Goal: Task Accomplishment & Management: Manage account settings

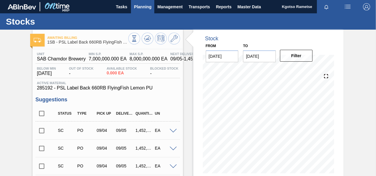
click at [149, 2] on button "Planning" at bounding box center [142, 6] width 23 height 13
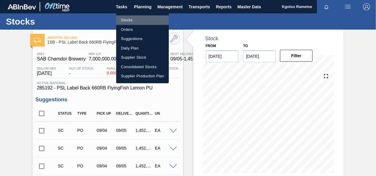
click at [139, 19] on li "Stocks" at bounding box center [142, 19] width 53 height 9
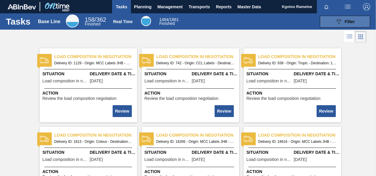
click at [326, 26] on button "089F7B8B-B2A5-4AFE-B5C0-19BA573D28AC Filter" at bounding box center [345, 22] width 50 height 12
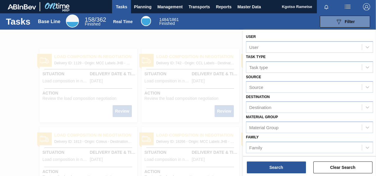
click at [255, 116] on label "Material Group" at bounding box center [262, 117] width 32 height 4
click at [250, 124] on Group "Material Group" at bounding box center [249, 126] width 1 height 5
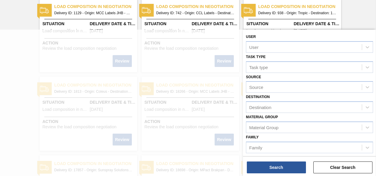
click at [253, 118] on label "Material Group" at bounding box center [262, 117] width 32 height 4
click at [250, 124] on Group "Material Group" at bounding box center [249, 126] width 1 height 5
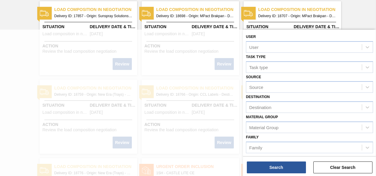
click at [324, 117] on div "Material Group Material Group" at bounding box center [309, 123] width 127 height 20
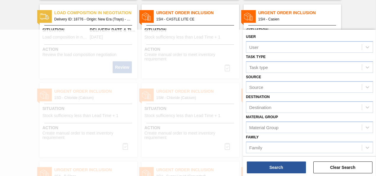
click at [254, 137] on label "Family" at bounding box center [252, 137] width 13 height 4
click at [250, 145] on input "Family" at bounding box center [249, 147] width 1 height 5
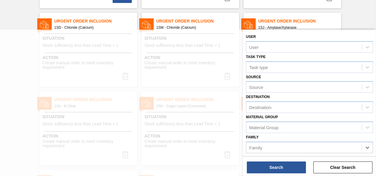
scroll to position [581, 0]
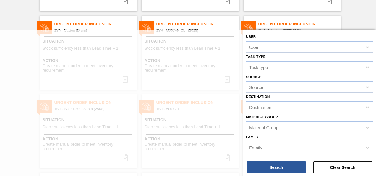
click at [113, 36] on div at bounding box center [188, 118] width 376 height 176
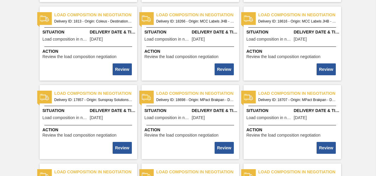
scroll to position [0, 0]
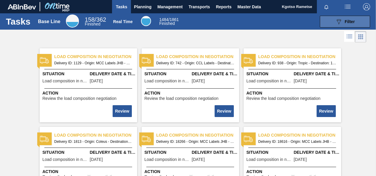
click at [347, 25] on div "089F7B8B-B2A5-4AFE-B5C0-19BA573D28AC Filter" at bounding box center [345, 21] width 20 height 7
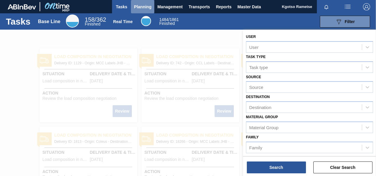
click at [140, 4] on span "Planning" at bounding box center [142, 6] width 17 height 7
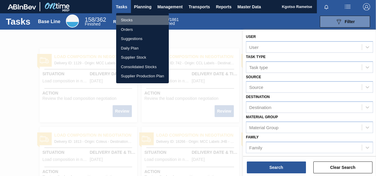
click at [133, 22] on li "Stocks" at bounding box center [142, 19] width 53 height 9
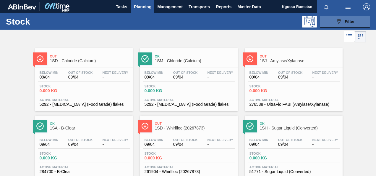
click at [341, 25] on button "089F7B8B-B2A5-4AFE-B5C0-19BA573D28AC Filter" at bounding box center [345, 22] width 50 height 12
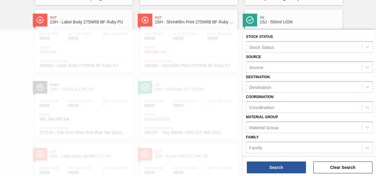
scroll to position [461, 0]
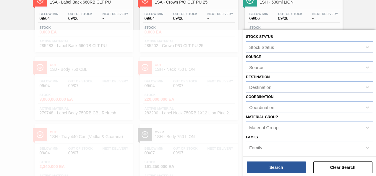
click at [276, 137] on div "Family Family" at bounding box center [309, 143] width 127 height 20
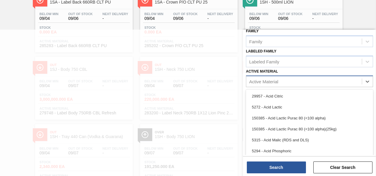
scroll to position [465, 0]
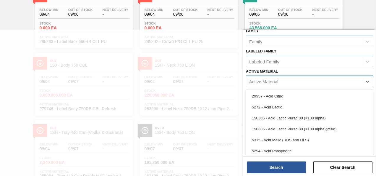
click at [254, 79] on div "Active Material" at bounding box center [263, 81] width 29 height 5
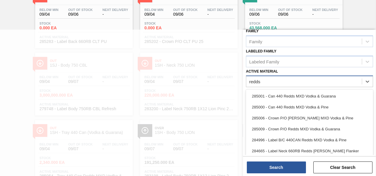
type Material "redds"
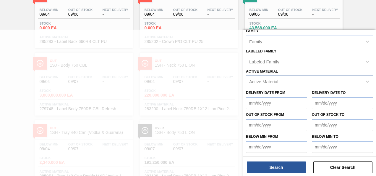
click at [198, 34] on div at bounding box center [188, 118] width 376 height 176
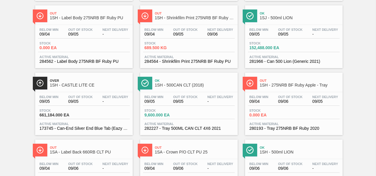
scroll to position [0, 0]
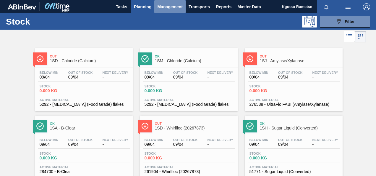
click at [166, 12] on button "Management" at bounding box center [169, 6] width 31 height 13
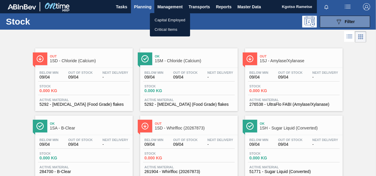
click at [204, 8] on div at bounding box center [188, 88] width 376 height 176
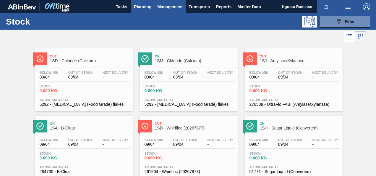
click at [166, 7] on span "Management" at bounding box center [169, 6] width 25 height 7
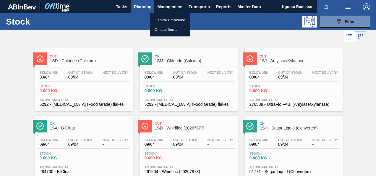
click at [139, 7] on div at bounding box center [188, 88] width 376 height 176
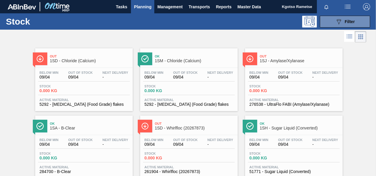
click at [139, 7] on span "Planning" at bounding box center [142, 6] width 17 height 7
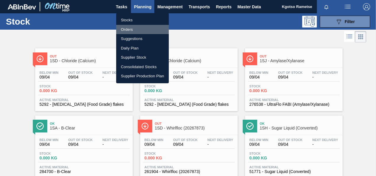
click at [127, 30] on li "Orders" at bounding box center [142, 29] width 53 height 9
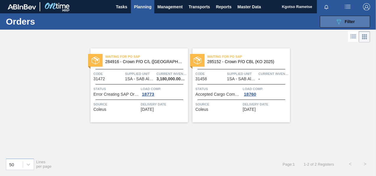
click at [335, 19] on button "089F7B8B-B2A5-4AFE-B5C0-19BA573D28AC Filter" at bounding box center [345, 22] width 50 height 12
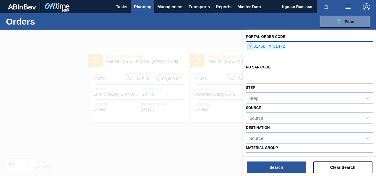
click at [249, 46] on span "×" at bounding box center [251, 46] width 6 height 7
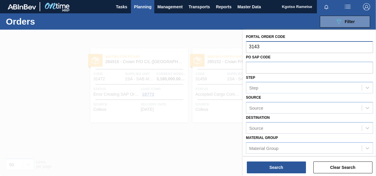
type input "31434"
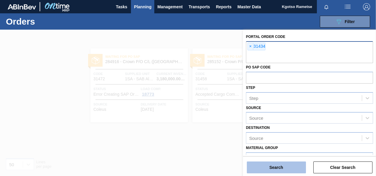
click at [273, 162] on button "Search" at bounding box center [276, 167] width 59 height 12
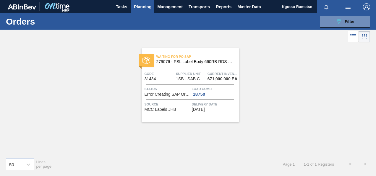
click at [176, 82] on div "Waiting for PO SAP 279076 - PSL Label Body 660RB RDS Org (Blast) Code 31434 Sup…" at bounding box center [191, 85] width 98 height 74
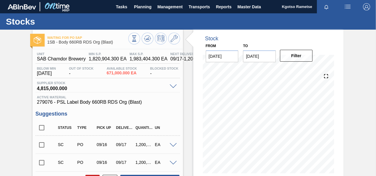
scroll to position [97, 0]
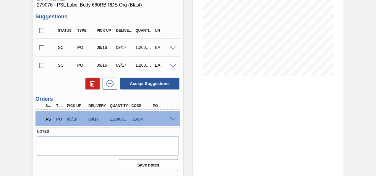
click at [174, 118] on span at bounding box center [173, 119] width 7 height 4
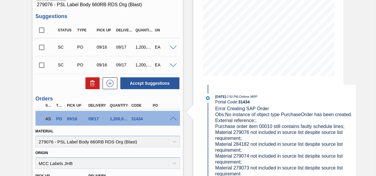
scroll to position [0, 0]
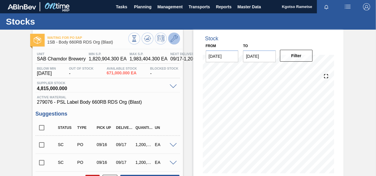
click at [174, 41] on icon at bounding box center [174, 38] width 7 height 7
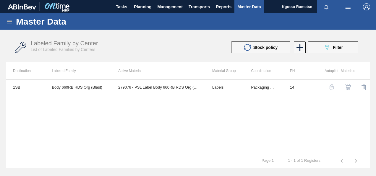
click at [349, 88] on img "button" at bounding box center [348, 87] width 6 height 6
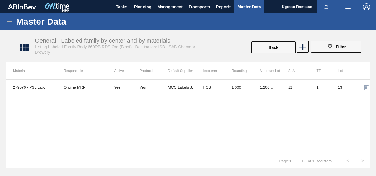
click at [241, 95] on div "279076 - PSL Label Body 660RB RDS Org (Blast) Ontime MRP Yes Yes MCC Labels JHB…" at bounding box center [188, 116] width 364 height 74
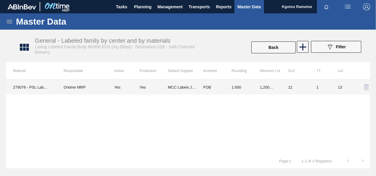
click at [241, 90] on td "1.000" at bounding box center [238, 87] width 28 height 15
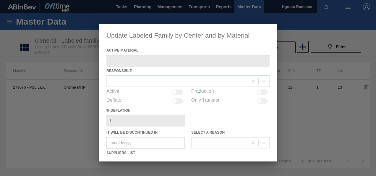
type Material "279076 - PSL Label Body 660RB RDS Org (Blast)"
checkbox input "true"
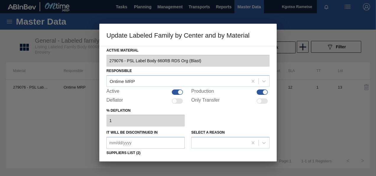
click at [238, 109] on div "% deflation 1" at bounding box center [187, 116] width 163 height 20
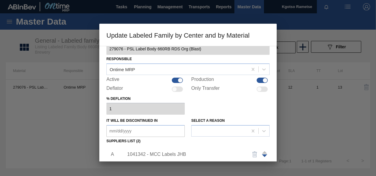
scroll to position [47, 0]
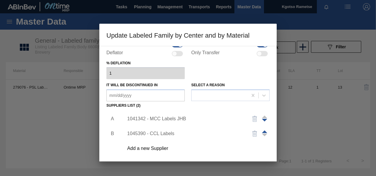
click at [185, 118] on div "1041342 - MCC Labels JHB" at bounding box center [185, 118] width 116 height 5
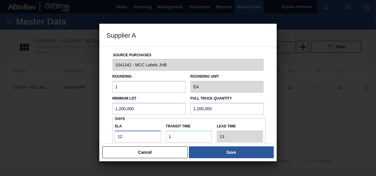
drag, startPoint x: 133, startPoint y: 142, endPoint x: 98, endPoint y: 140, distance: 35.5
click at [98, 140] on div "Supplier A Source Purchases 1041342 - MCC Labels JHB Rounding 1 Rounding Unit E…" at bounding box center [188, 88] width 376 height 176
type input "0"
type input "1"
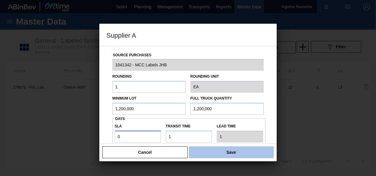
type input "0"
click at [203, 152] on button "Save" at bounding box center [231, 152] width 85 height 12
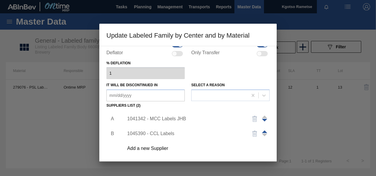
click at [169, 155] on div "Add a new Supplier" at bounding box center [194, 148] width 149 height 15
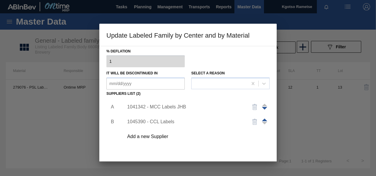
scroll to position [90, 0]
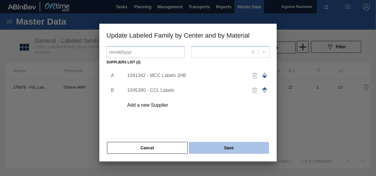
click at [207, 144] on button "Save" at bounding box center [229, 148] width 80 height 12
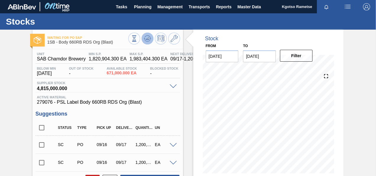
click at [148, 41] on icon at bounding box center [147, 39] width 6 height 3
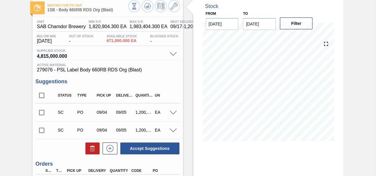
scroll to position [47, 0]
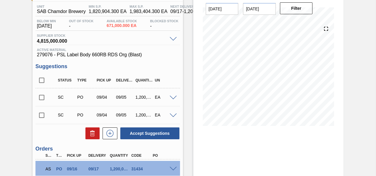
click at [375, 23] on div "Waiting for PO SAP 1SB - Body 660RB RDS Org (Blast) Unit SAB Chamdor Brewery MI…" at bounding box center [188, 103] width 376 height 243
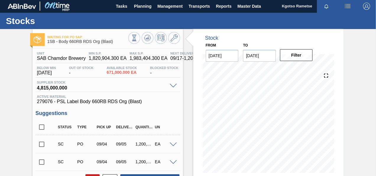
scroll to position [0, 0]
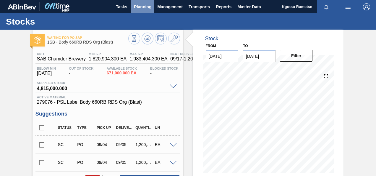
click at [140, 13] on button "Planning" at bounding box center [142, 6] width 23 height 13
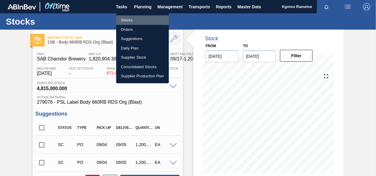
click at [137, 22] on li "Stocks" at bounding box center [142, 19] width 53 height 9
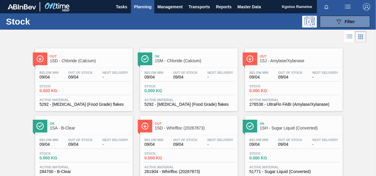
click at [150, 6] on span "Planning" at bounding box center [142, 6] width 17 height 7
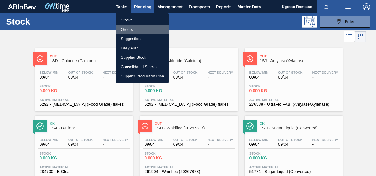
click at [138, 28] on li "Orders" at bounding box center [142, 29] width 53 height 9
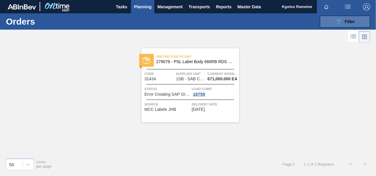
click at [343, 18] on div "089F7B8B-B2A5-4AFE-B5C0-19BA573D28AC Filter" at bounding box center [345, 21] width 20 height 7
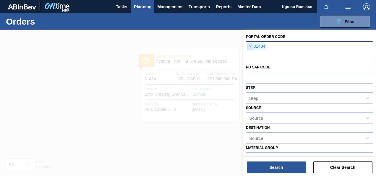
click at [253, 48] on span "×" at bounding box center [251, 46] width 6 height 7
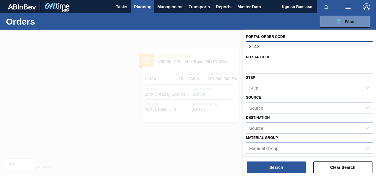
type input "31435"
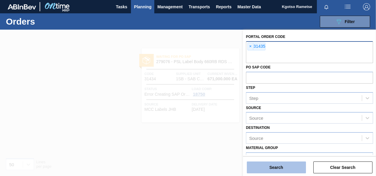
click at [269, 171] on button "Search" at bounding box center [276, 167] width 59 height 12
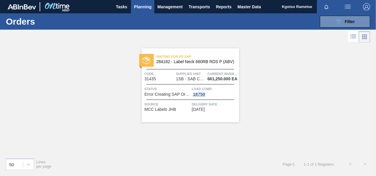
click at [209, 87] on span "Load Comp." at bounding box center [215, 89] width 46 height 6
click at [199, 70] on div "Waiting for PO SAP 284182 - Label Neck 660RB RDS P (ABV) Code 31435 Supplied Un…" at bounding box center [191, 85] width 98 height 74
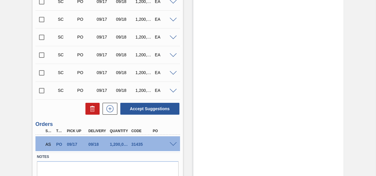
scroll to position [266, 0]
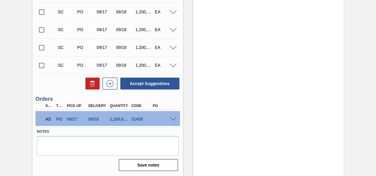
click at [173, 119] on span at bounding box center [173, 119] width 7 height 4
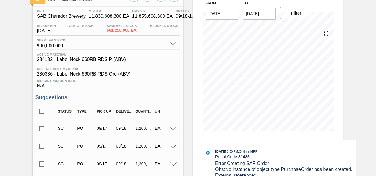
scroll to position [0, 0]
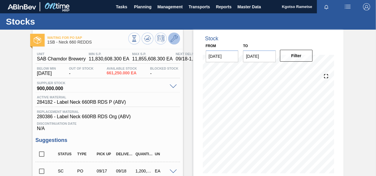
click at [177, 41] on icon at bounding box center [174, 38] width 7 height 7
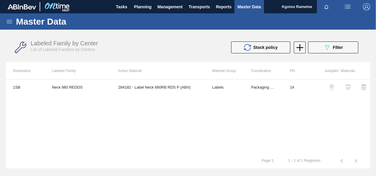
click at [348, 84] on img "button" at bounding box center [348, 87] width 6 height 6
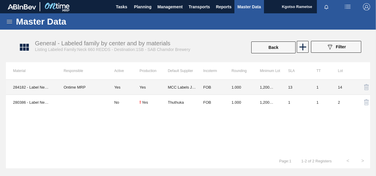
click at [238, 87] on td "1.000" at bounding box center [238, 87] width 28 height 15
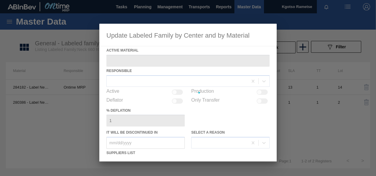
type Material "284182 - Label Neck 660RB RDS P (ABV)"
checkbox input "true"
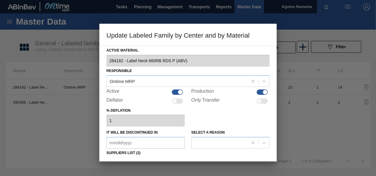
click at [230, 124] on div "% deflation 1" at bounding box center [187, 116] width 163 height 20
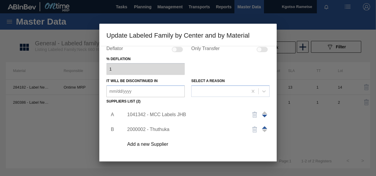
scroll to position [71, 0]
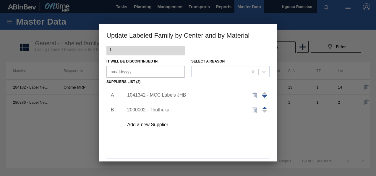
click at [182, 96] on div "1041342 - MCC Labels JHB" at bounding box center [185, 94] width 116 height 5
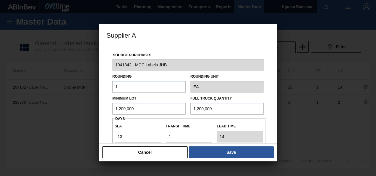
scroll to position [85, 0]
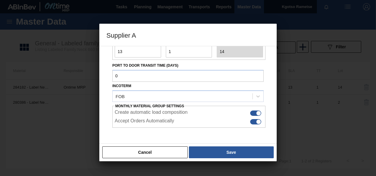
click at [120, 52] on input "13" at bounding box center [138, 52] width 46 height 12
type input "0"
type input "1"
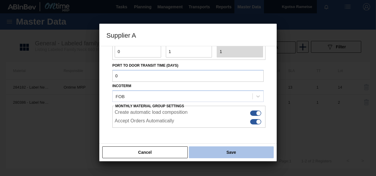
type input "0"
click at [201, 153] on button "Save" at bounding box center [231, 152] width 85 height 12
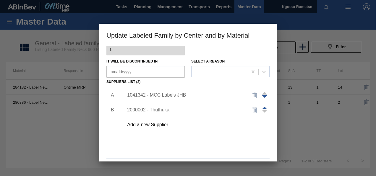
click at [221, 143] on div "A B 1041342 - MCC Labels JHB 2000002 - Thuthuka Add a new Supplier" at bounding box center [187, 120] width 163 height 69
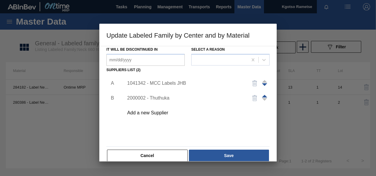
scroll to position [90, 0]
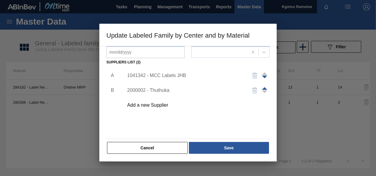
click at [221, 143] on button "Save" at bounding box center [229, 148] width 80 height 12
